Goal: Task Accomplishment & Management: Manage account settings

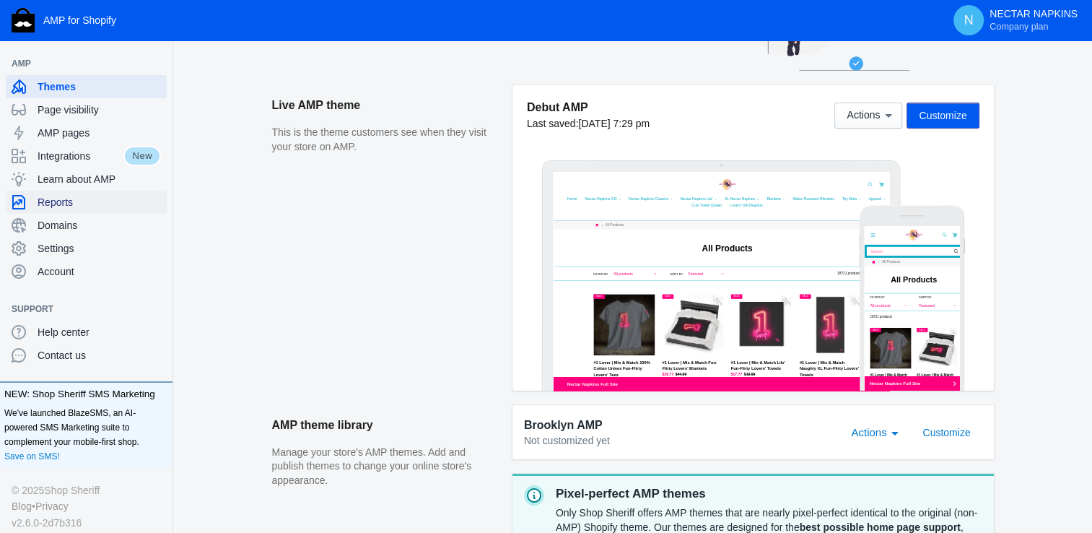
scroll to position [154, 0]
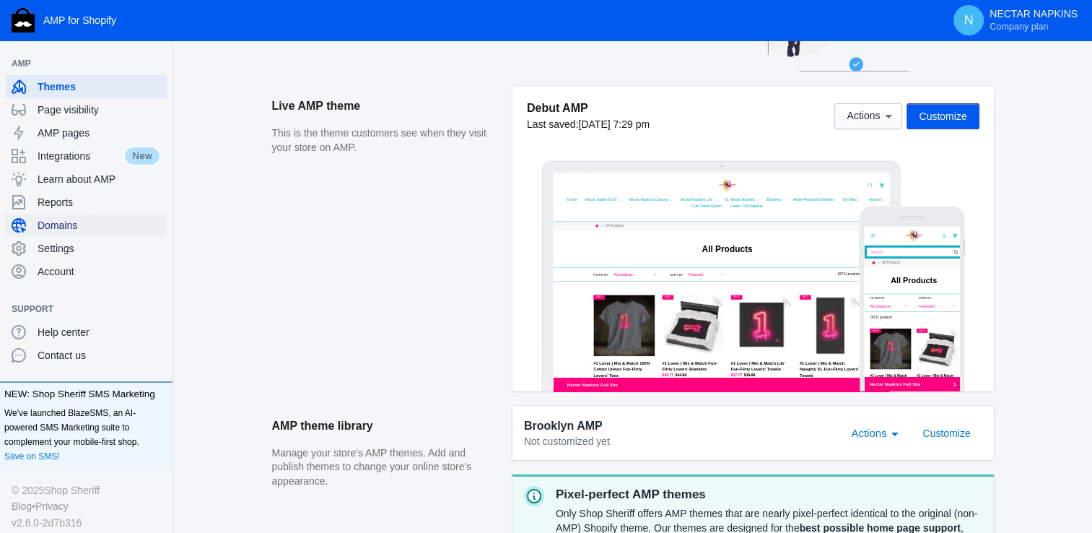
click at [76, 223] on span "Domains" at bounding box center [99, 225] width 123 height 14
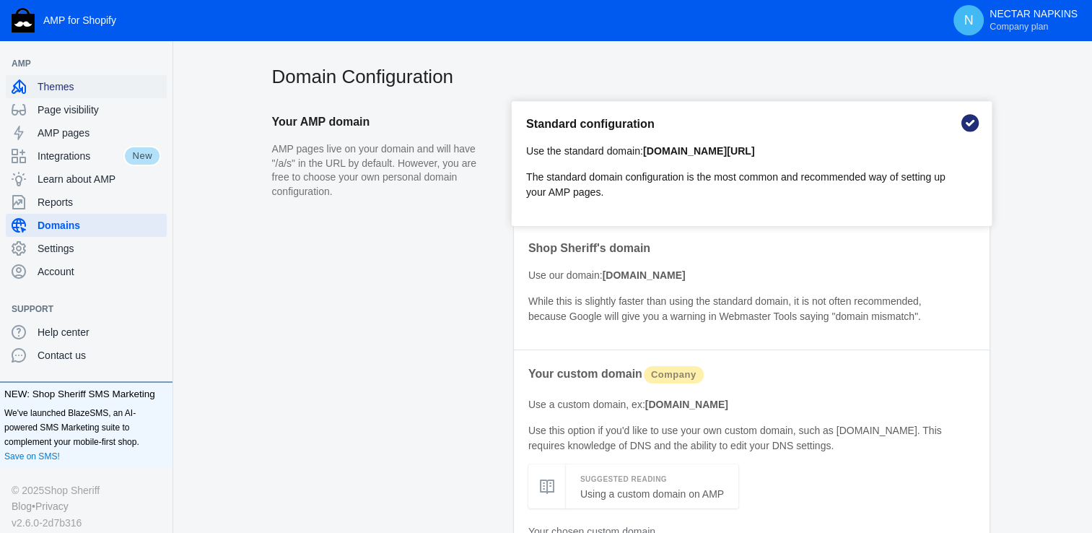
click at [69, 94] on div "Themes" at bounding box center [86, 86] width 149 height 23
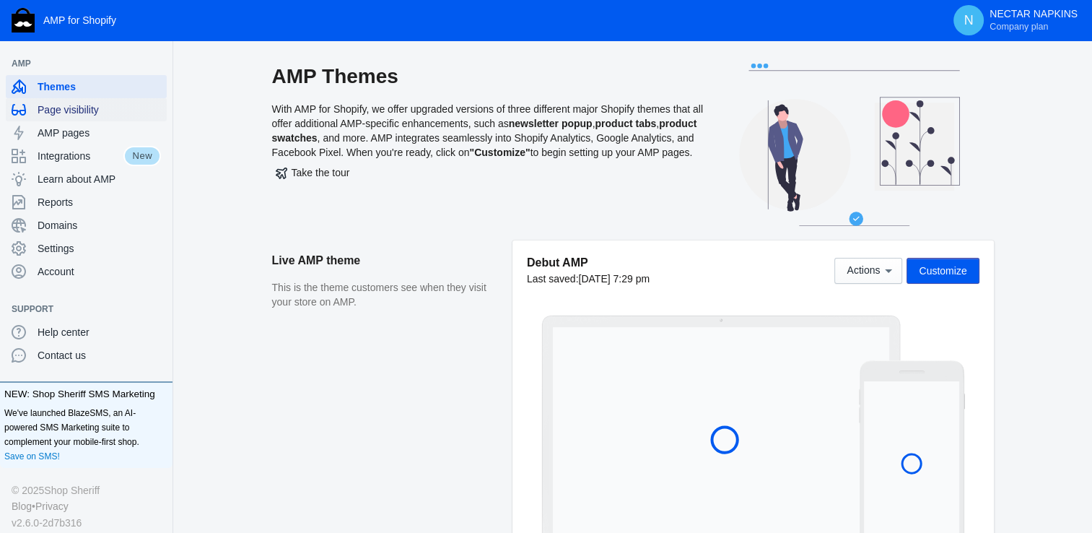
click at [74, 108] on span "Page visibility" at bounding box center [99, 110] width 123 height 14
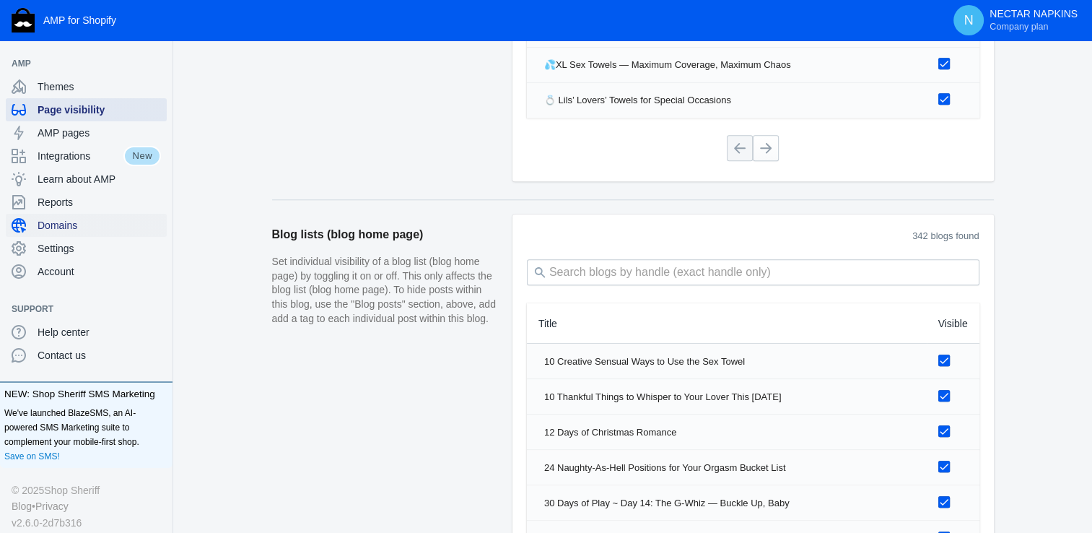
scroll to position [1418, 0]
click at [64, 226] on span "Domains" at bounding box center [99, 225] width 123 height 14
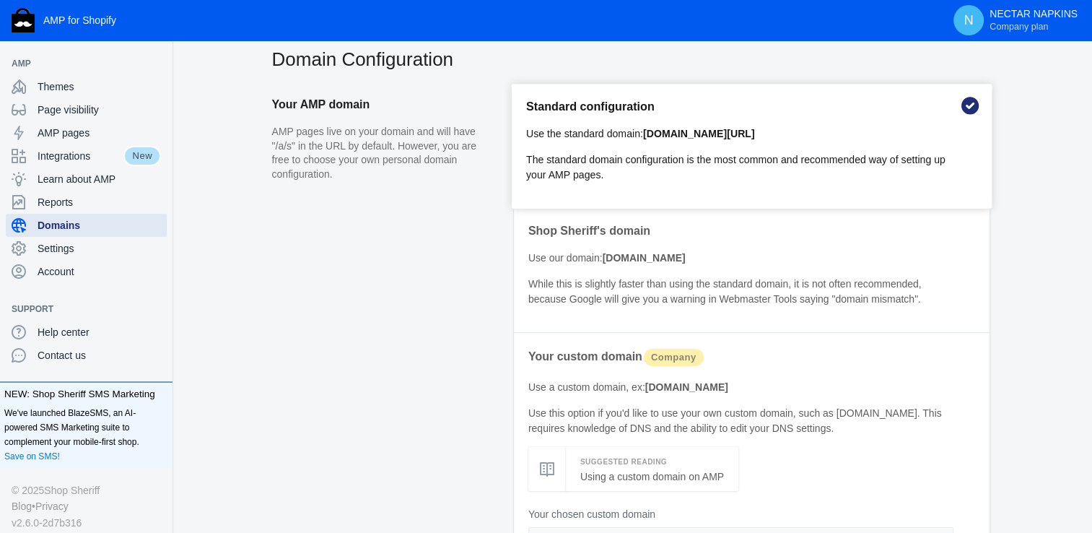
scroll to position [17, 0]
drag, startPoint x: 791, startPoint y: 137, endPoint x: 647, endPoint y: 131, distance: 144.5
click at [647, 131] on p "Use the standard domain: [DOMAIN_NAME][URL]" at bounding box center [741, 133] width 430 height 15
copy b "[DOMAIN_NAME][URL]"
click at [48, 77] on div "Themes" at bounding box center [86, 86] width 149 height 23
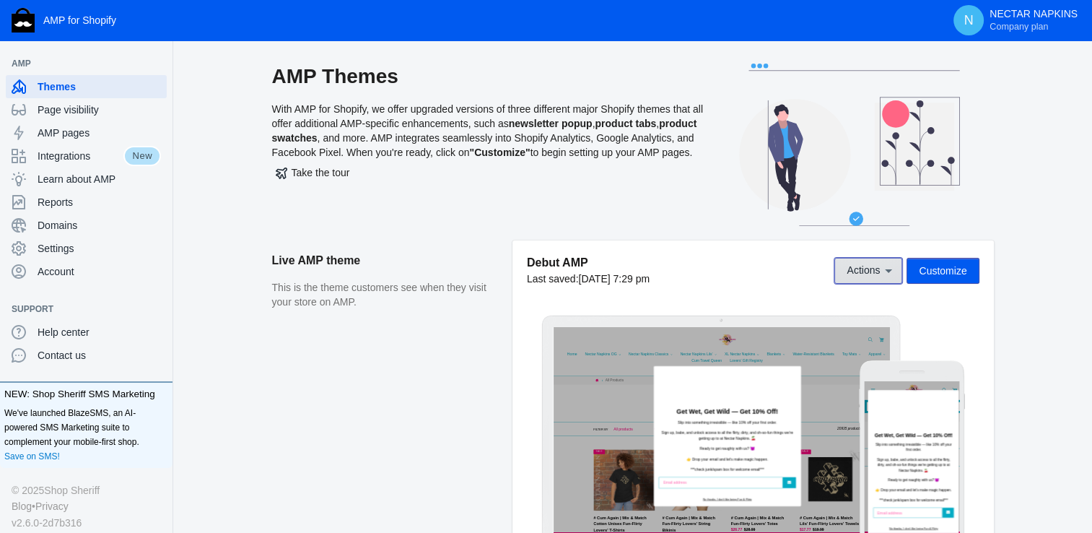
click at [889, 269] on icon at bounding box center [888, 271] width 7 height 4
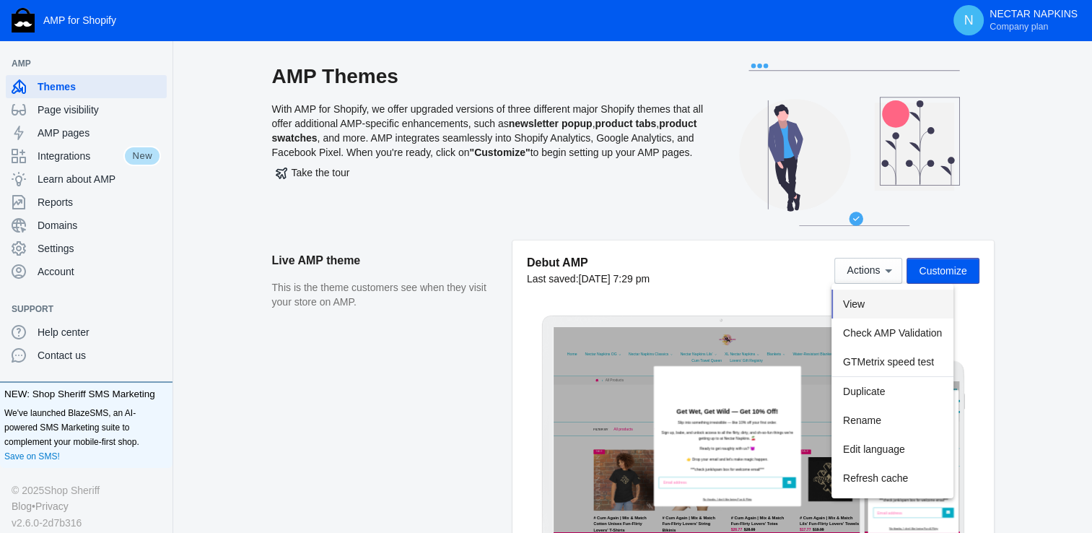
click at [861, 296] on button "View" at bounding box center [893, 303] width 122 height 29
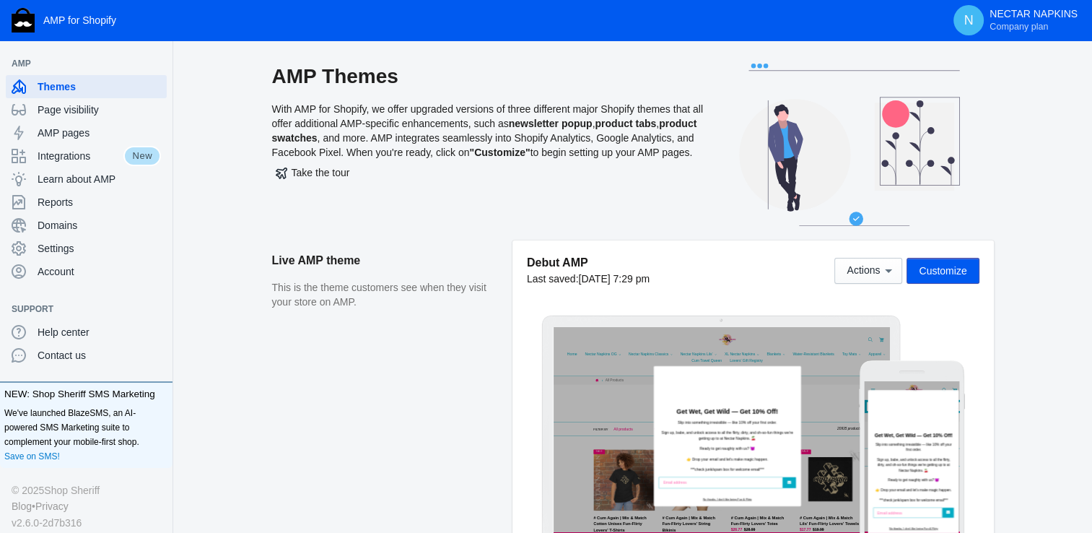
click at [954, 276] on span "Customize" at bounding box center [943, 271] width 48 height 12
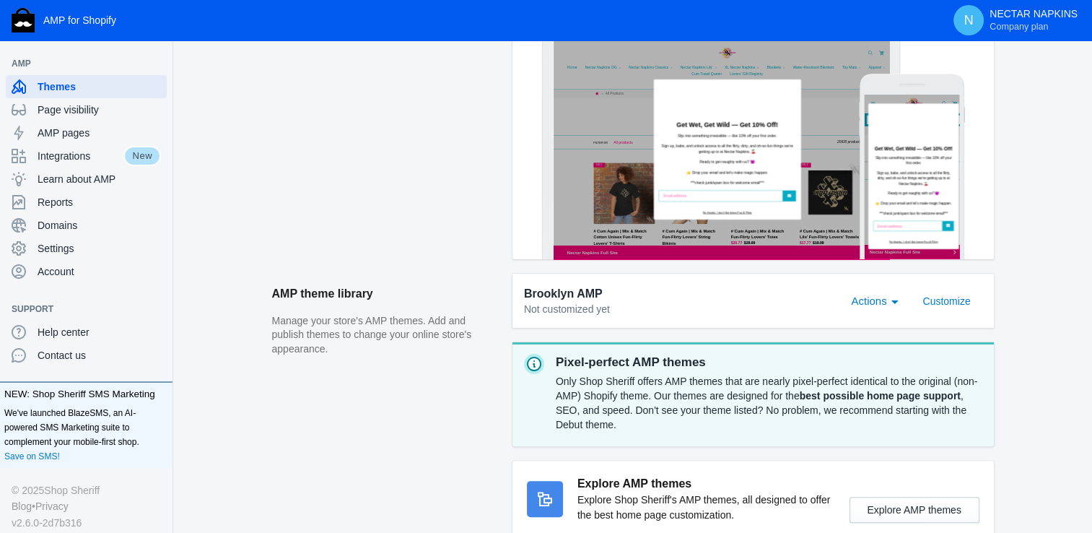
scroll to position [287, 0]
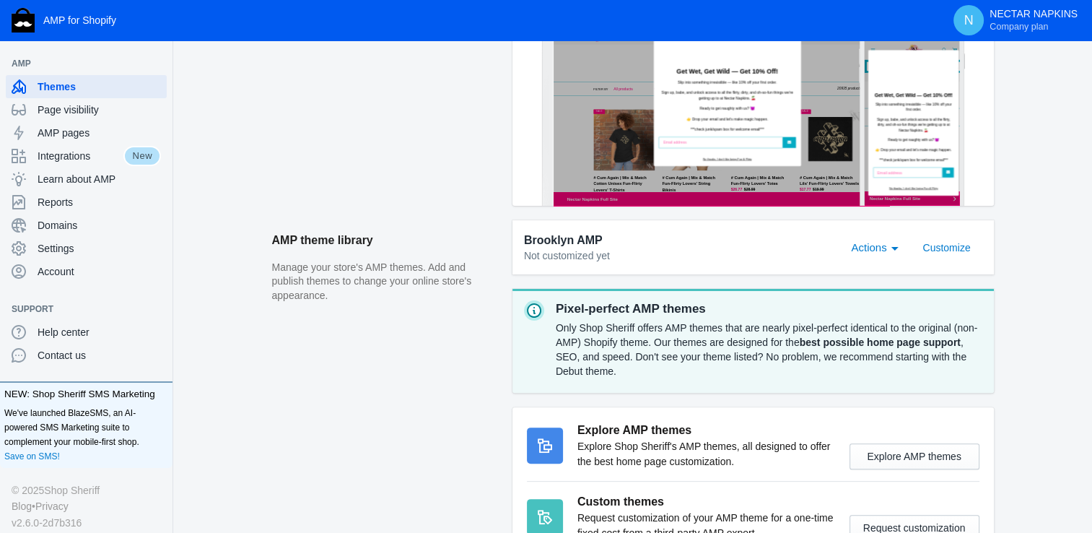
click at [887, 251] on span "Actions" at bounding box center [868, 247] width 35 height 12
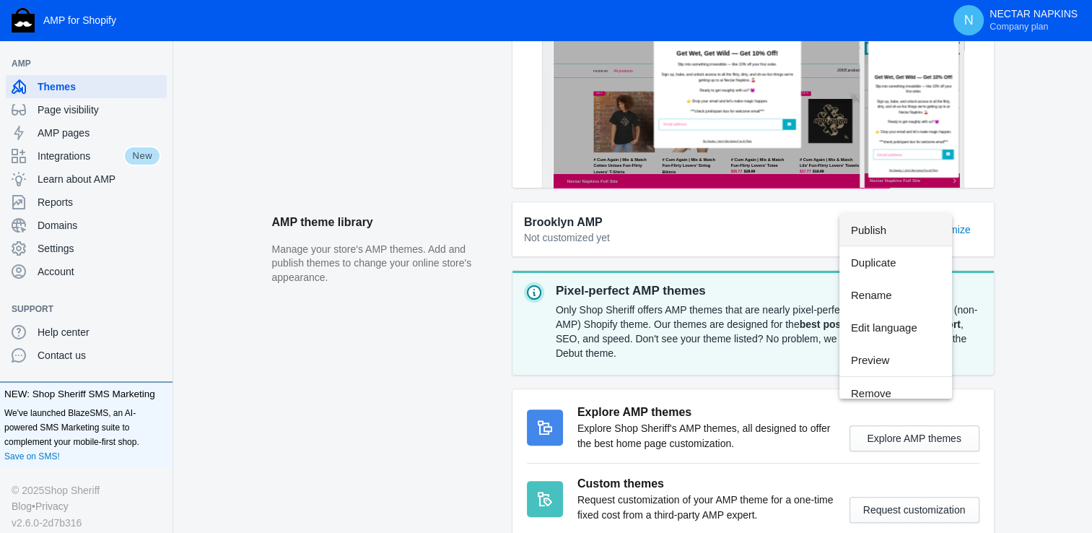
click at [427, 249] on div at bounding box center [546, 266] width 1092 height 533
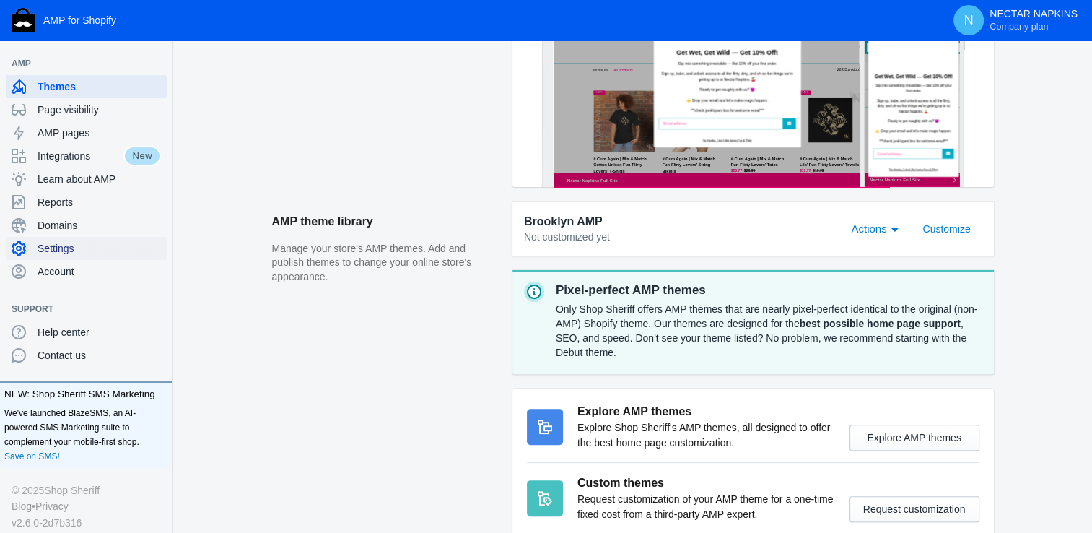
click at [40, 255] on span "Settings" at bounding box center [99, 248] width 123 height 14
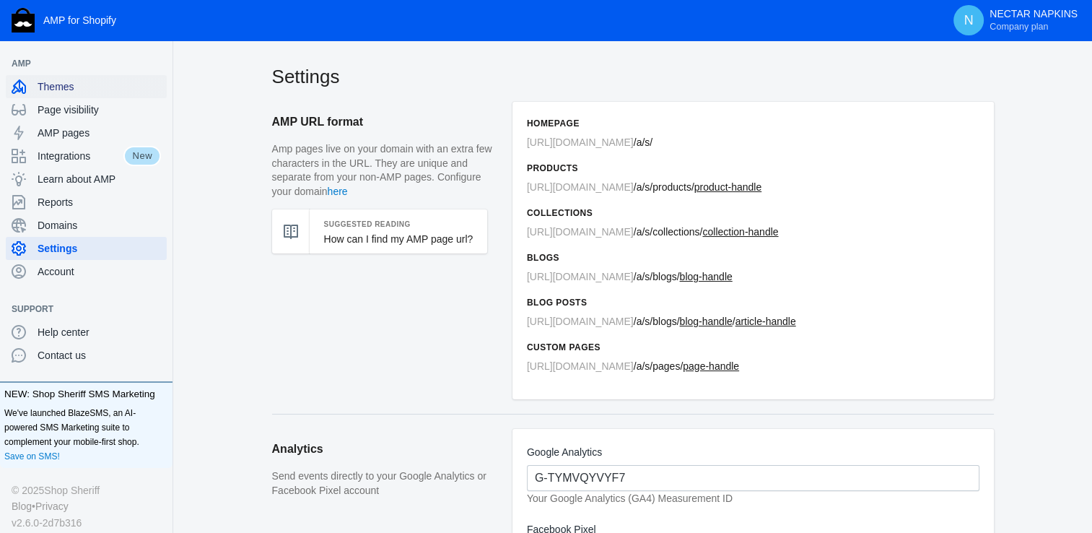
click at [65, 90] on span "Themes" at bounding box center [99, 86] width 123 height 14
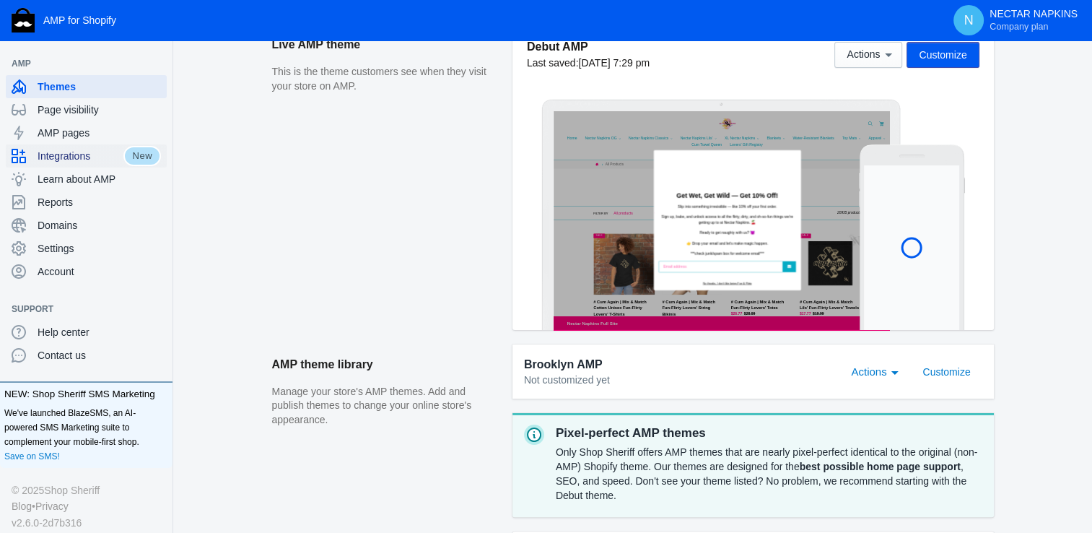
click at [90, 160] on span "Integrations" at bounding box center [81, 156] width 86 height 14
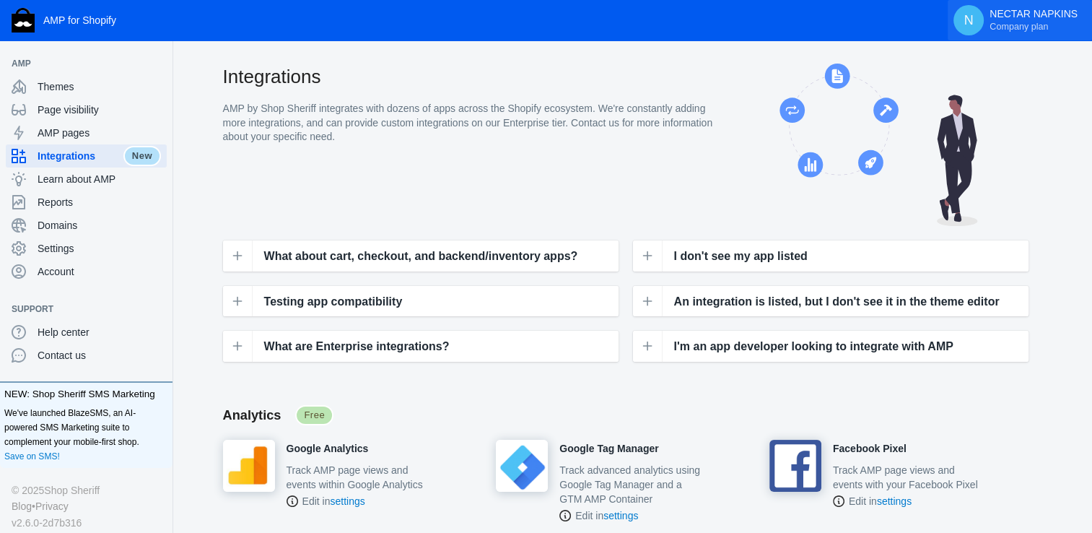
click at [1013, 10] on p "NECTAR NAPKINS Company plan" at bounding box center [1034, 20] width 88 height 25
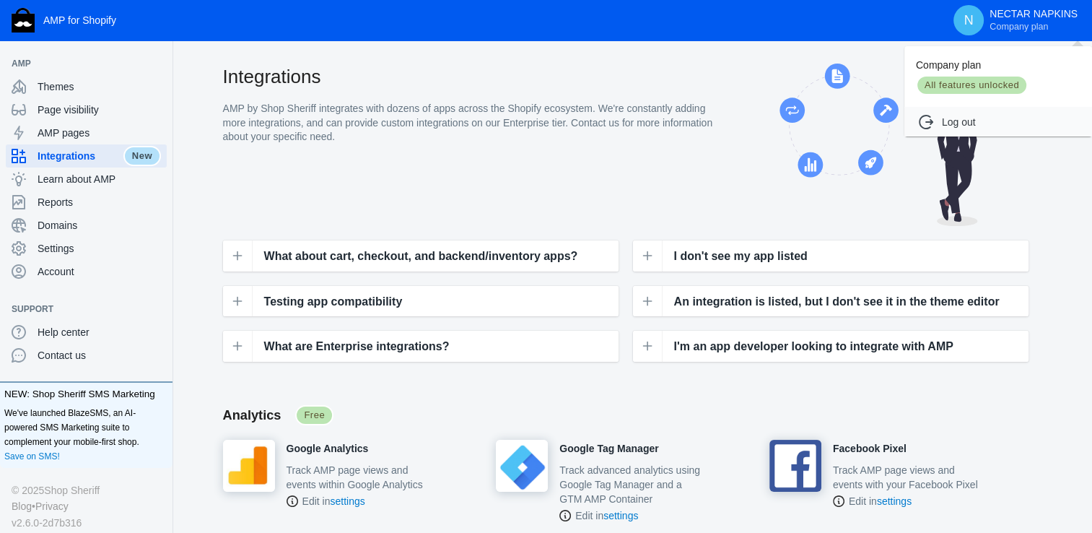
click at [118, 71] on div at bounding box center [546, 266] width 1092 height 533
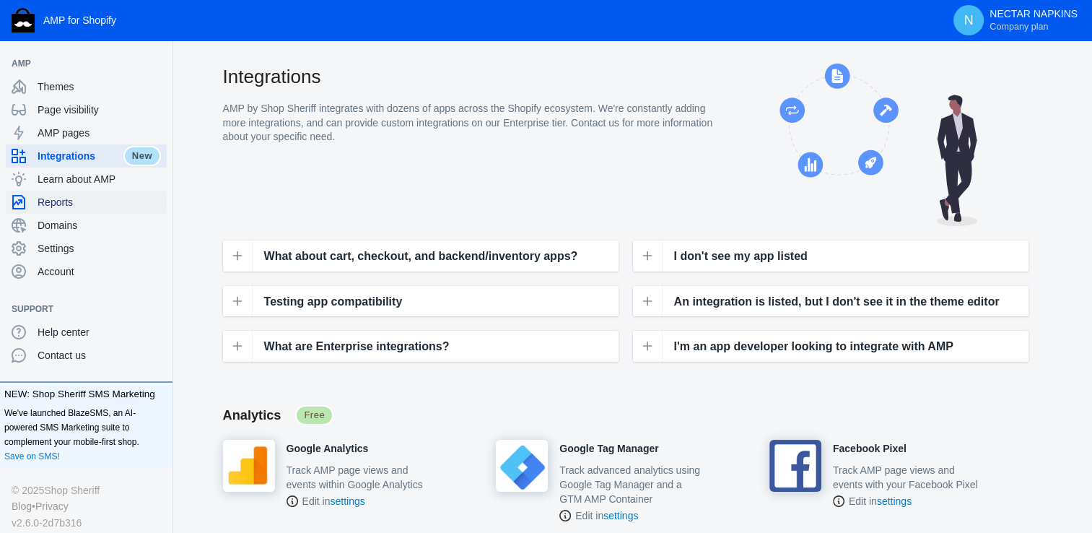
click at [64, 204] on span "Reports" at bounding box center [99, 202] width 123 height 14
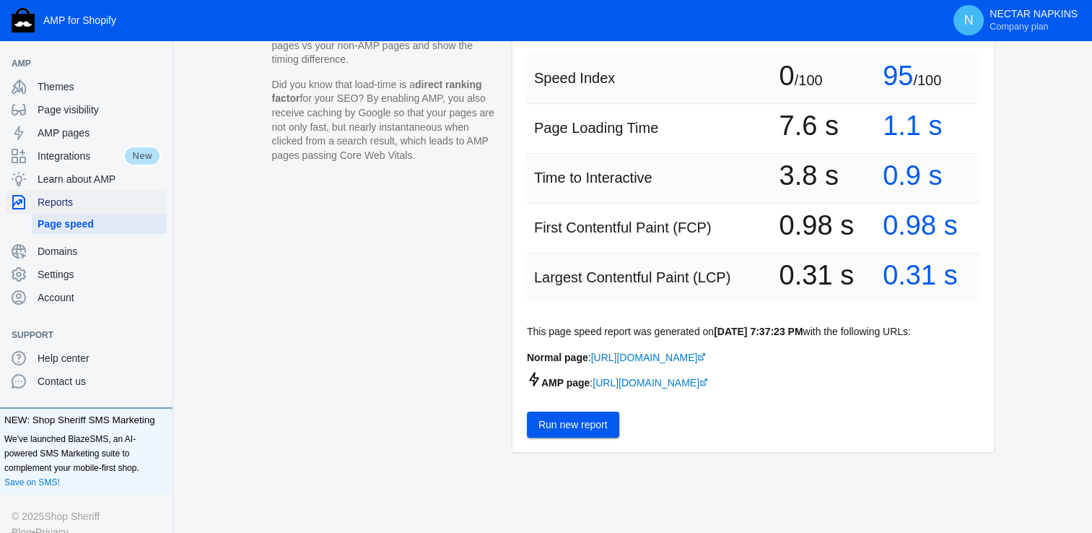
scroll to position [303, 0]
click at [580, 420] on span "Run new report" at bounding box center [573, 425] width 69 height 12
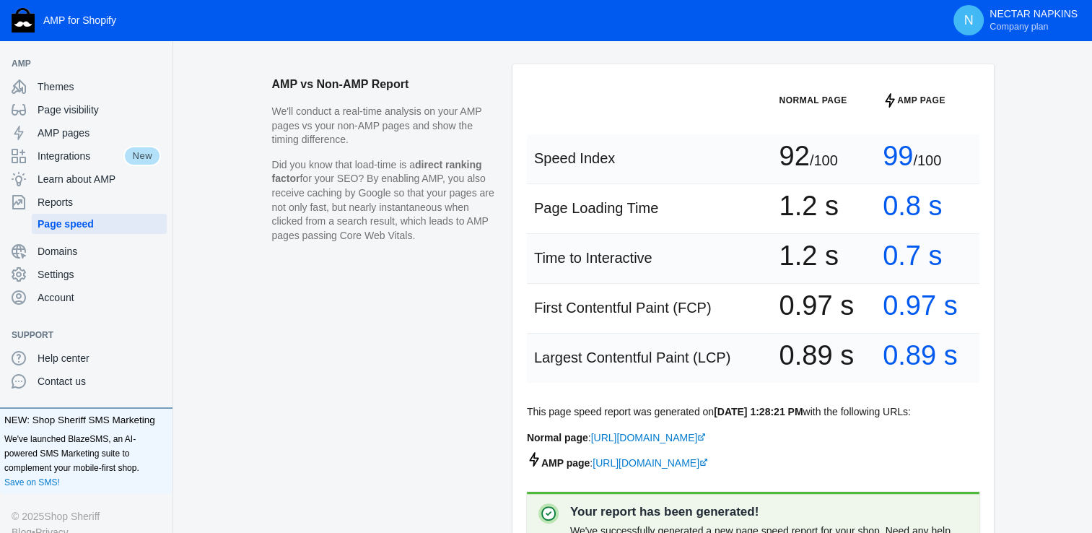
scroll to position [190, 0]
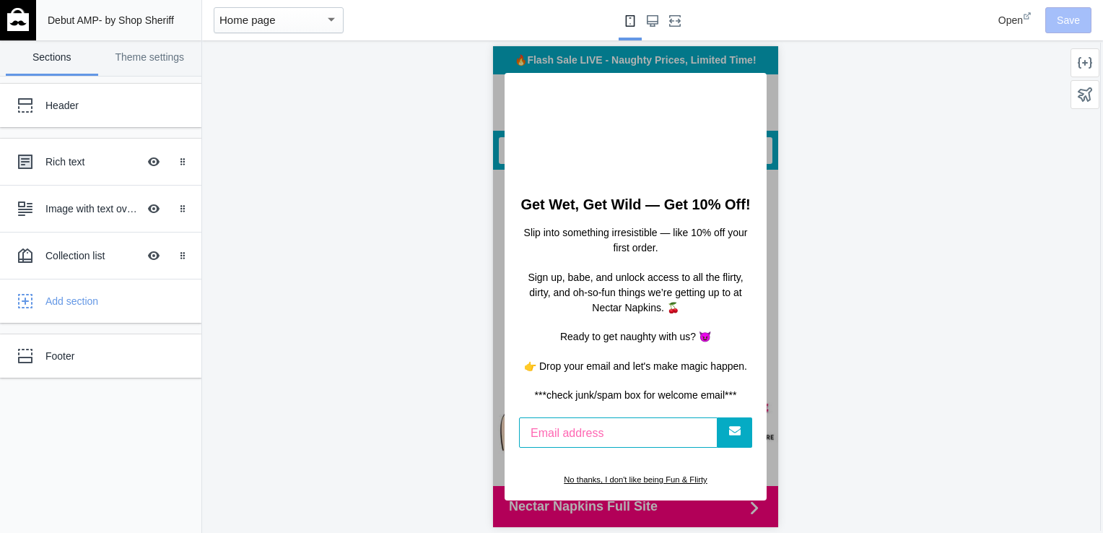
click at [834, 97] on div at bounding box center [635, 286] width 866 height 492
click at [356, 157] on div at bounding box center [635, 286] width 866 height 492
click at [737, 76] on div at bounding box center [635, 127] width 262 height 108
click at [619, 486] on div "No thanks, I don't like being Fun & Flirty" at bounding box center [634, 480] width 233 height 12
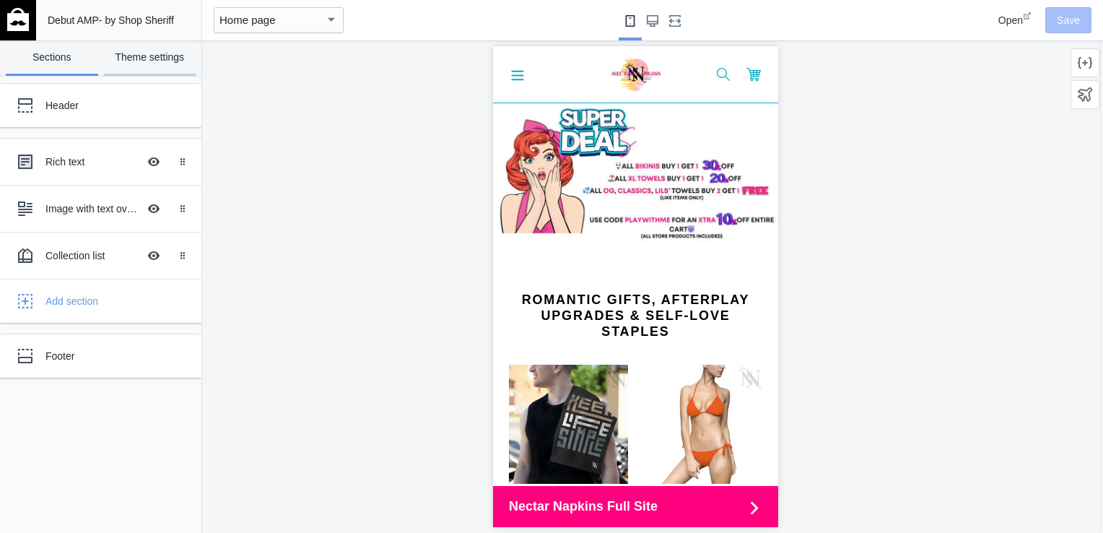
click at [127, 61] on link "Theme settings" at bounding box center [150, 57] width 92 height 35
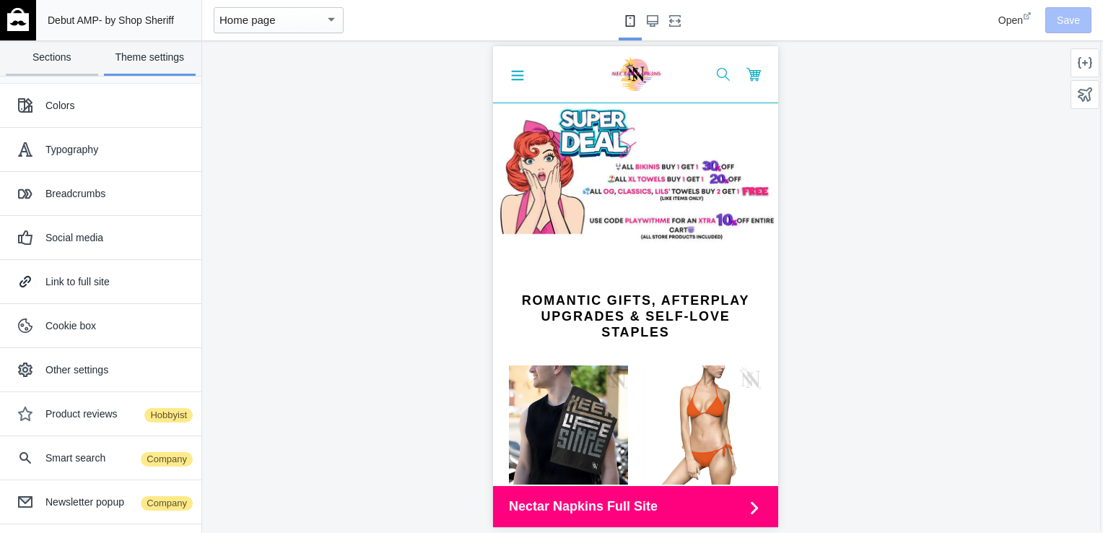
click at [69, 65] on link "Sections" at bounding box center [52, 57] width 92 height 35
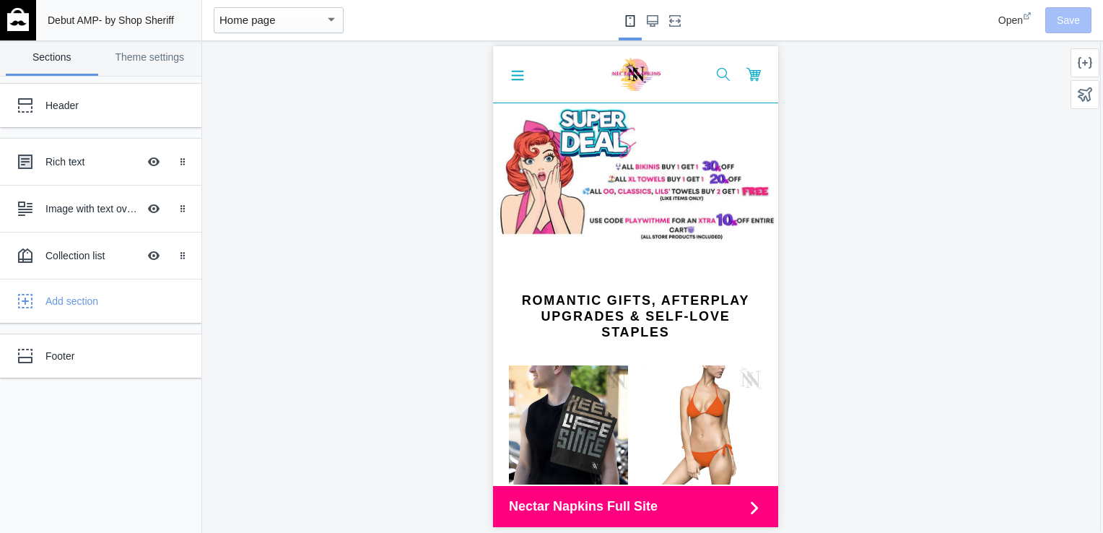
click at [1014, 28] on div "Open Save" at bounding box center [1017, 20] width 159 height 40
click at [1013, 19] on span "Open" at bounding box center [1010, 20] width 25 height 12
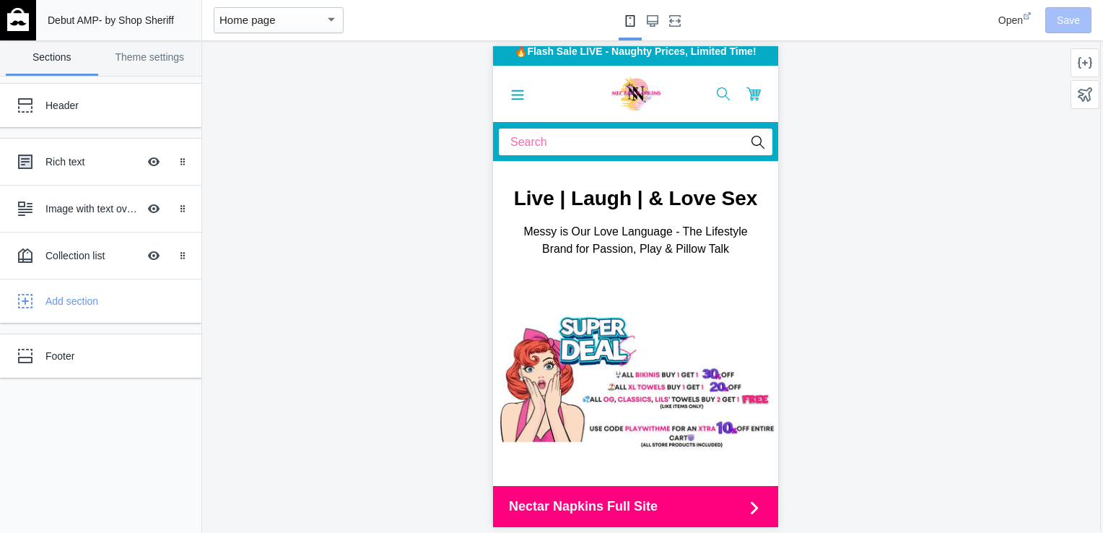
scroll to position [0, 0]
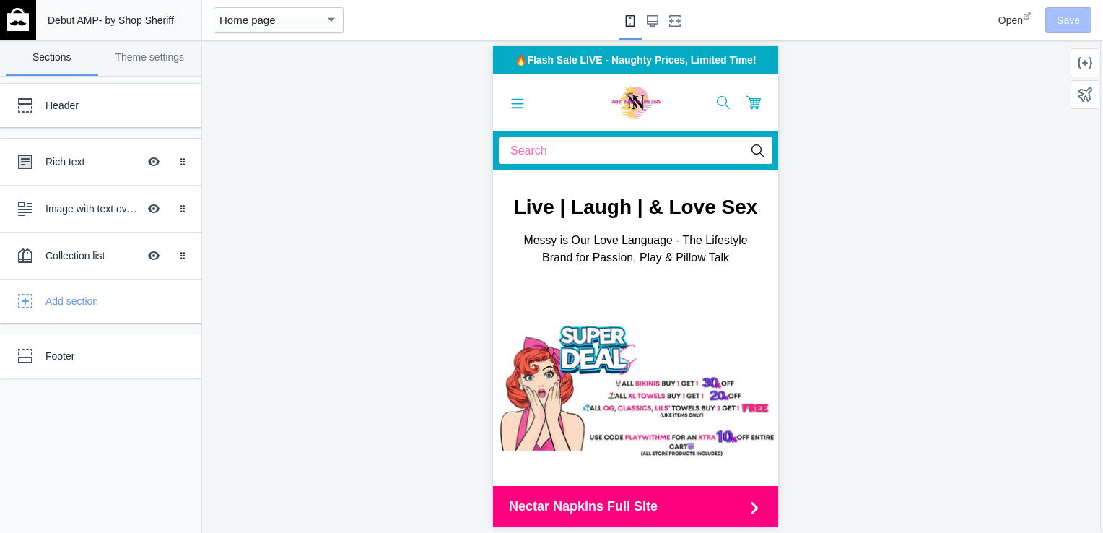
click at [1062, 22] on div "Open Save" at bounding box center [1017, 20] width 159 height 40
